Goal: Transaction & Acquisition: Purchase product/service

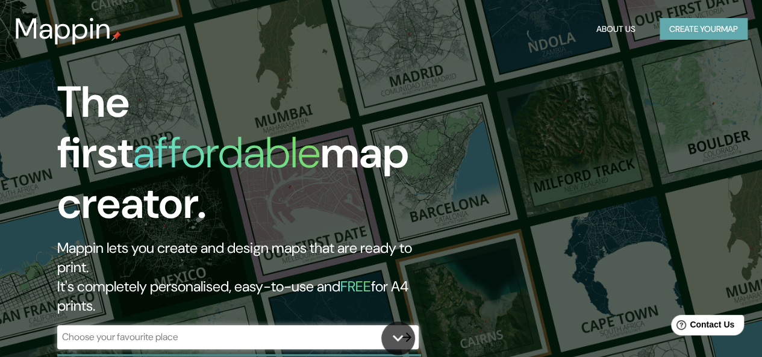
click at [681, 23] on button "Create your map" at bounding box center [704, 29] width 88 height 22
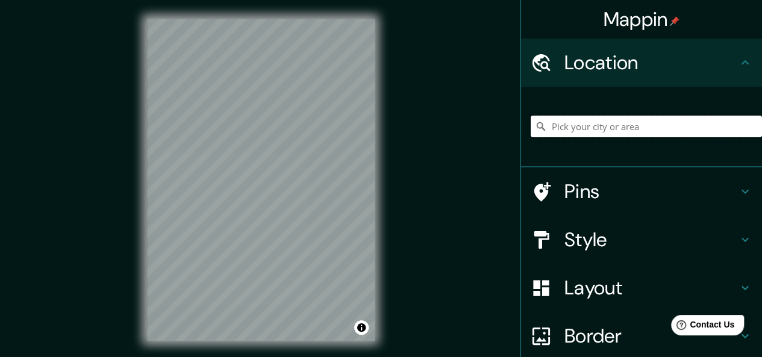
click at [563, 128] on input "Pick your city or area" at bounding box center [646, 127] width 231 height 22
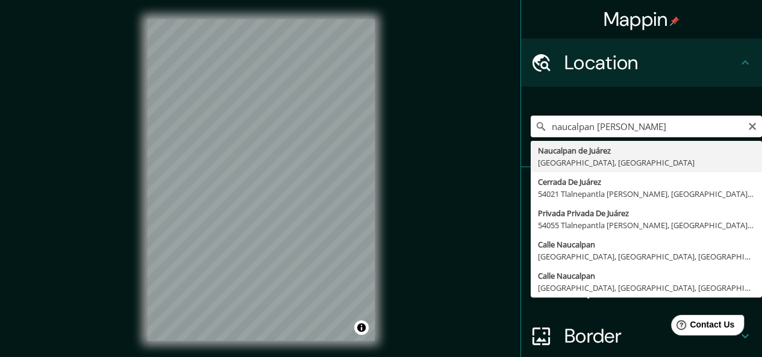
type input "Naucalpan de Juárez, [GEOGRAPHIC_DATA], [GEOGRAPHIC_DATA]"
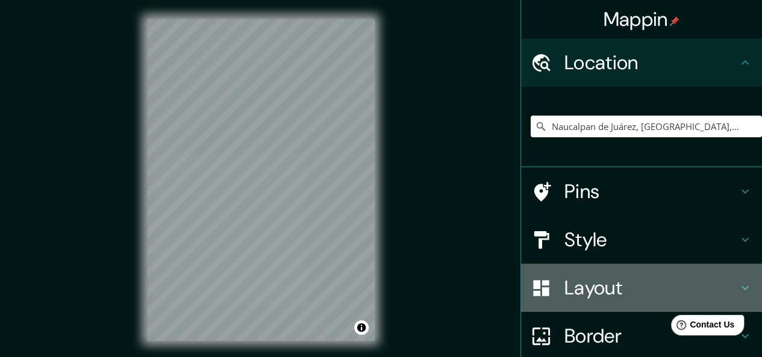
click at [582, 289] on h4 "Layout" at bounding box center [650, 288] width 173 height 24
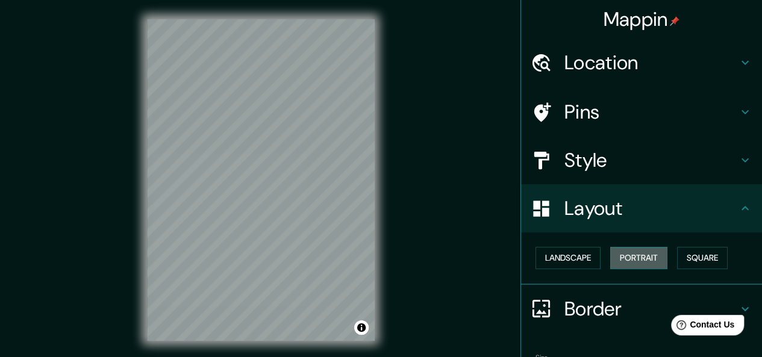
click at [631, 260] on button "Portrait" at bounding box center [638, 258] width 57 height 22
click at [560, 260] on button "Landscape" at bounding box center [568, 258] width 65 height 22
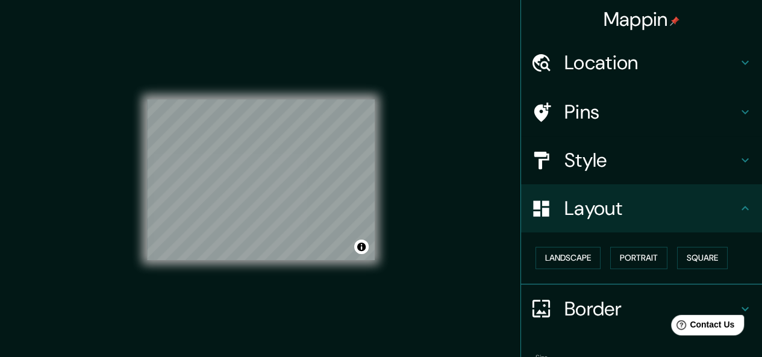
click at [613, 174] on div "Style" at bounding box center [641, 160] width 241 height 48
click at [579, 154] on h4 "Style" at bounding box center [650, 160] width 173 height 24
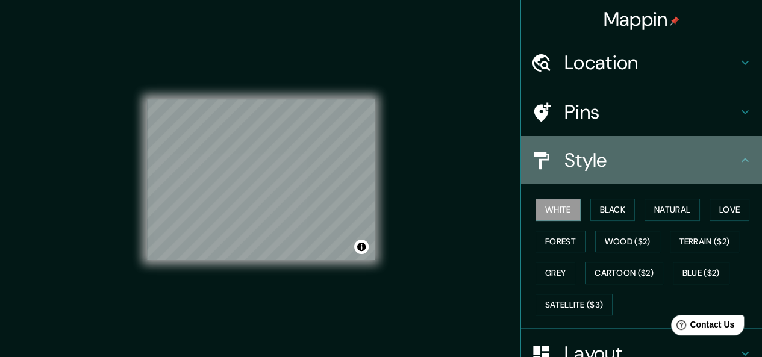
click at [582, 160] on h4 "Style" at bounding box center [650, 160] width 173 height 24
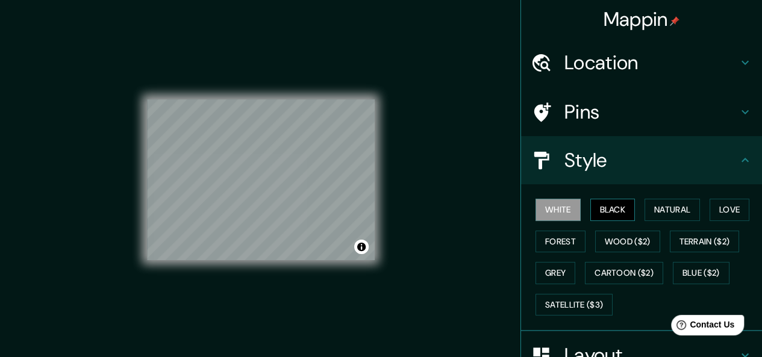
click at [610, 204] on button "Black" at bounding box center [612, 210] width 45 height 22
click at [680, 214] on button "Natural" at bounding box center [672, 210] width 55 height 22
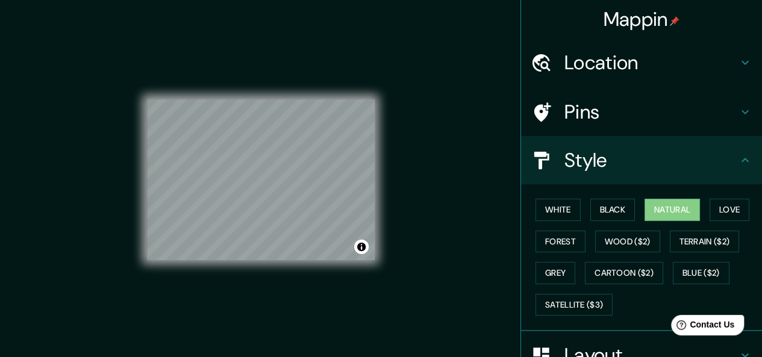
click at [446, 242] on div "Mappin Location [GEOGRAPHIC_DATA], [GEOGRAPHIC_DATA], [GEOGRAPHIC_DATA] Pins St…" at bounding box center [381, 189] width 762 height 379
click at [406, 286] on div "Mappin Location [GEOGRAPHIC_DATA], [GEOGRAPHIC_DATA], [GEOGRAPHIC_DATA] Pins St…" at bounding box center [381, 189] width 762 height 379
click at [411, 227] on div "Mappin Location [GEOGRAPHIC_DATA], [GEOGRAPHIC_DATA], [GEOGRAPHIC_DATA] Pins St…" at bounding box center [381, 189] width 762 height 379
click at [402, 211] on div "Mappin Location [GEOGRAPHIC_DATA], [GEOGRAPHIC_DATA], [GEOGRAPHIC_DATA] Pins St…" at bounding box center [381, 189] width 762 height 379
click at [446, 69] on div "Mappin Location [GEOGRAPHIC_DATA], [GEOGRAPHIC_DATA], [GEOGRAPHIC_DATA] Pins St…" at bounding box center [381, 189] width 762 height 379
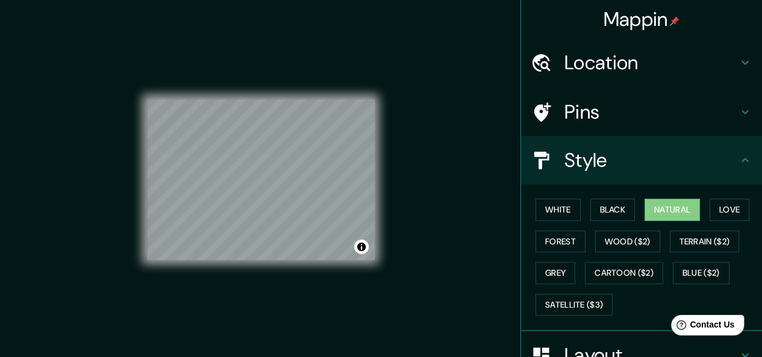
click at [308, 283] on div "© Mapbox © OpenStreetMap Improve this map" at bounding box center [261, 180] width 228 height 322
click at [610, 209] on button "Black" at bounding box center [612, 210] width 45 height 22
click at [654, 207] on button "Natural" at bounding box center [672, 210] width 55 height 22
click at [604, 210] on button "Black" at bounding box center [612, 210] width 45 height 22
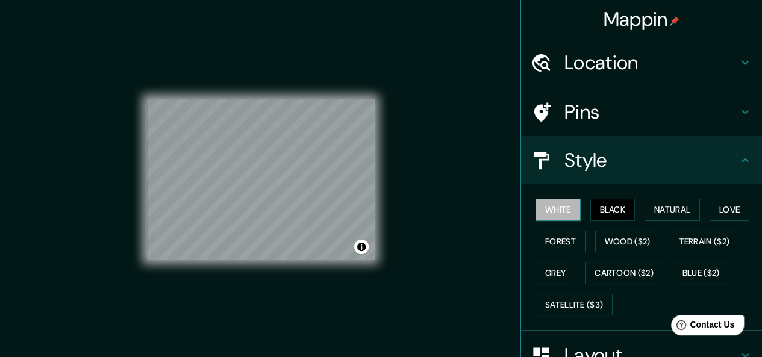
click at [545, 211] on button "White" at bounding box center [558, 210] width 45 height 22
click at [619, 213] on button "Black" at bounding box center [612, 210] width 45 height 22
click at [681, 215] on button "Natural" at bounding box center [672, 210] width 55 height 22
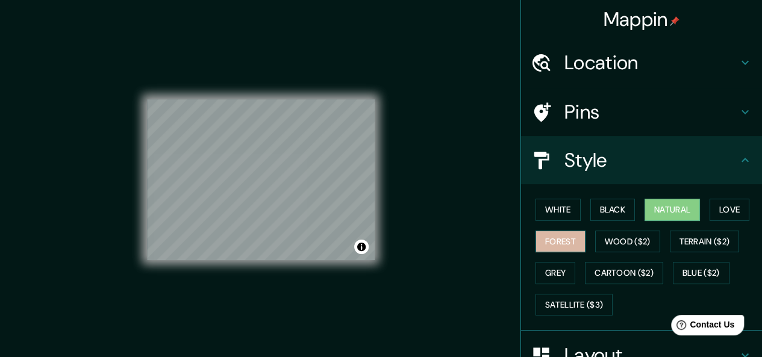
click at [553, 240] on button "Forest" at bounding box center [561, 242] width 50 height 22
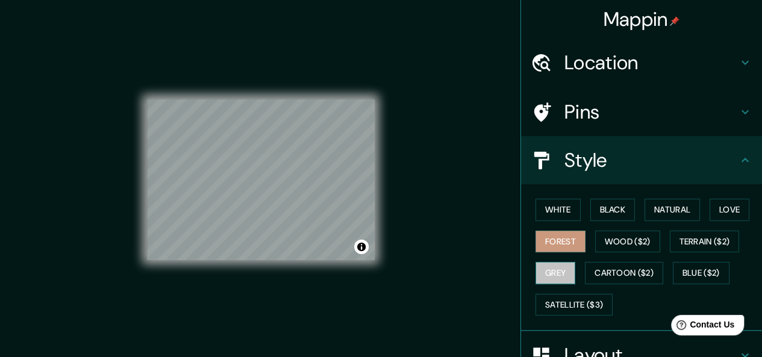
click at [545, 273] on button "Grey" at bounding box center [556, 273] width 40 height 22
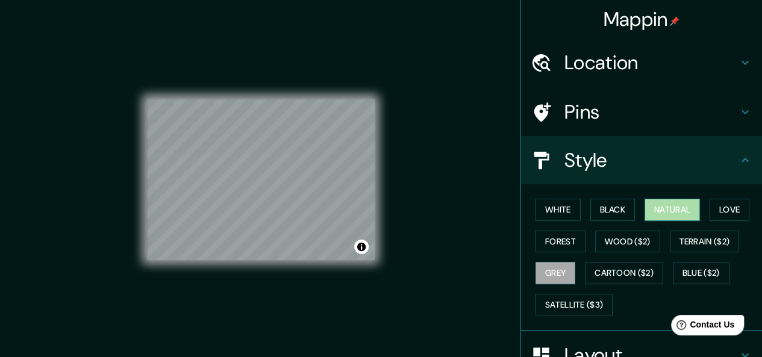
click at [657, 208] on button "Natural" at bounding box center [672, 210] width 55 height 22
